Goal: Information Seeking & Learning: Learn about a topic

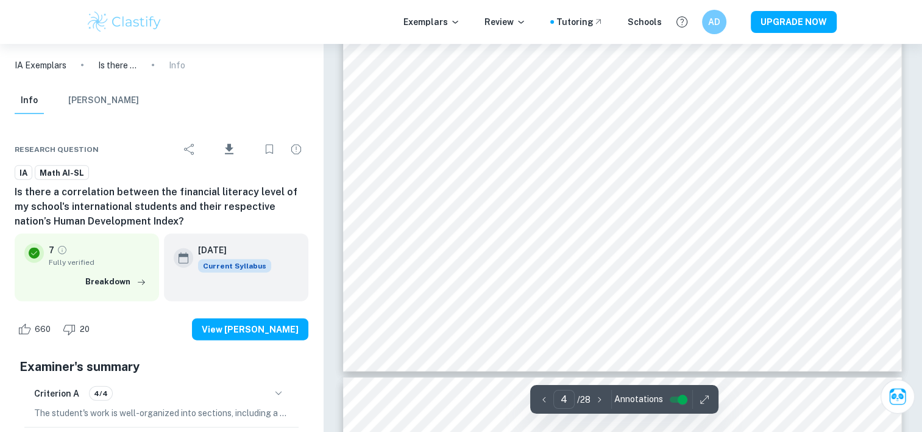
scroll to position [2775, 0]
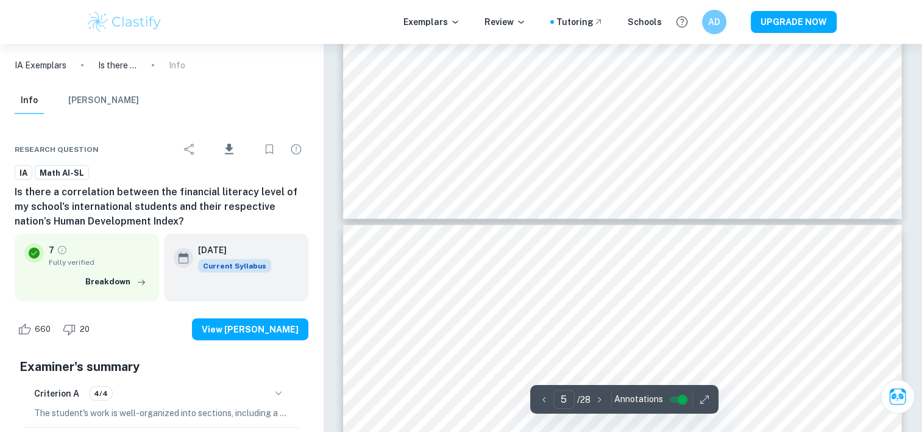
type input "4"
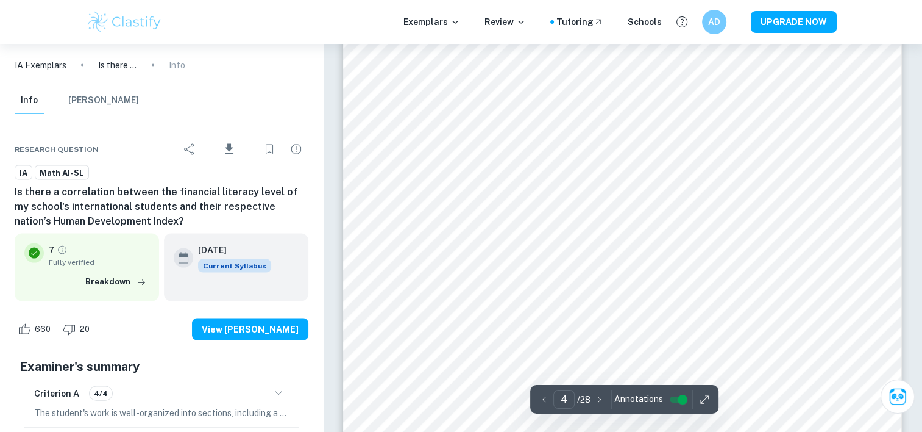
scroll to position [2497, 0]
